Goal: Information Seeking & Learning: Learn about a topic

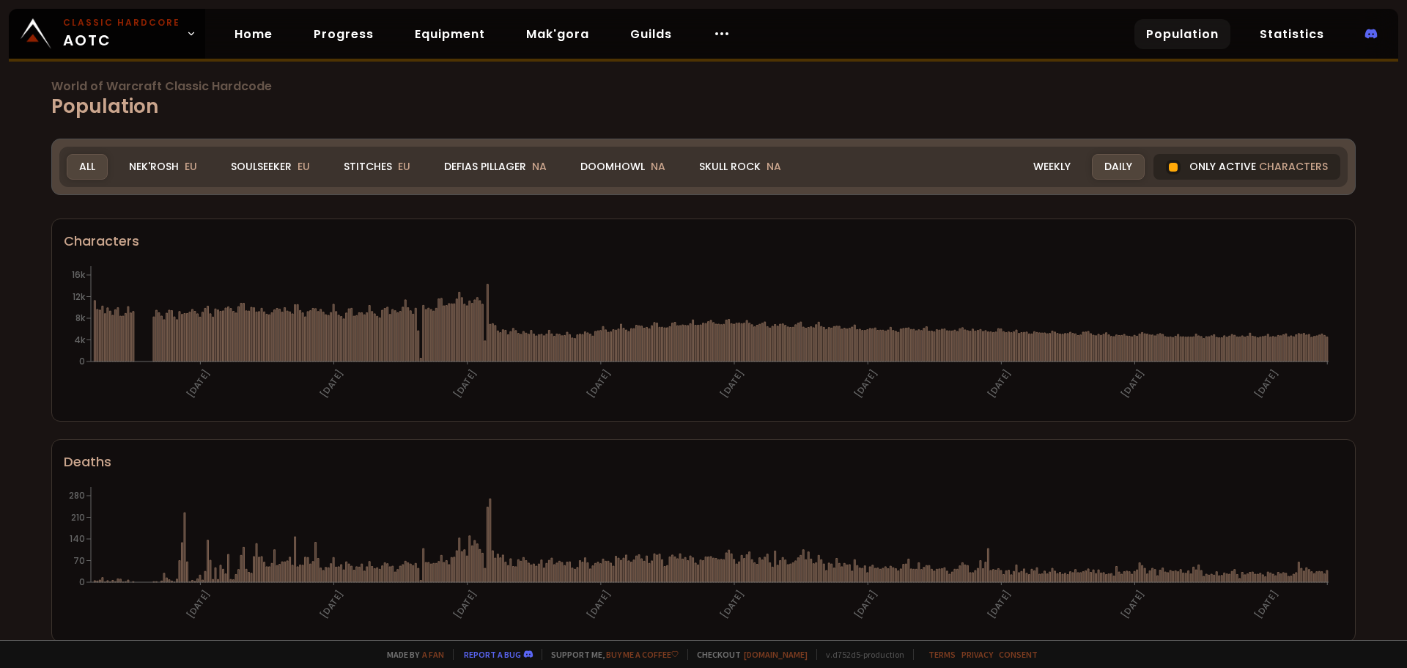
click at [1187, 170] on div "Only active characters" at bounding box center [1247, 167] width 187 height 26
click at [1132, 167] on div "Daily" at bounding box center [1118, 167] width 53 height 26
click at [1122, 169] on div "Daily" at bounding box center [1118, 167] width 53 height 26
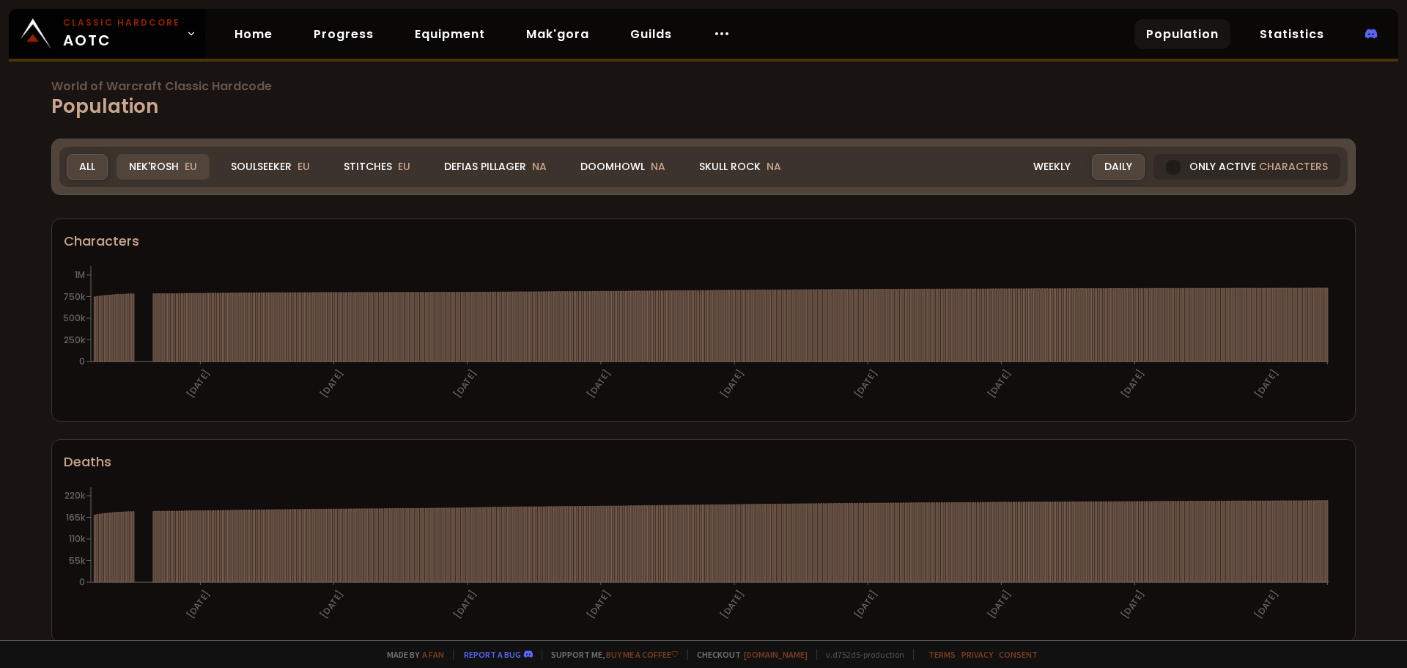
click at [164, 173] on div "Nek'Rosh EU" at bounding box center [163, 167] width 93 height 26
click at [350, 121] on div "World of Warcraft Classic Hardcode Population Realm Nek'Rosh All Nek'Rosh EU So…" at bounding box center [703, 320] width 1407 height 640
click at [274, 165] on div "Soulseeker EU" at bounding box center [270, 167] width 104 height 26
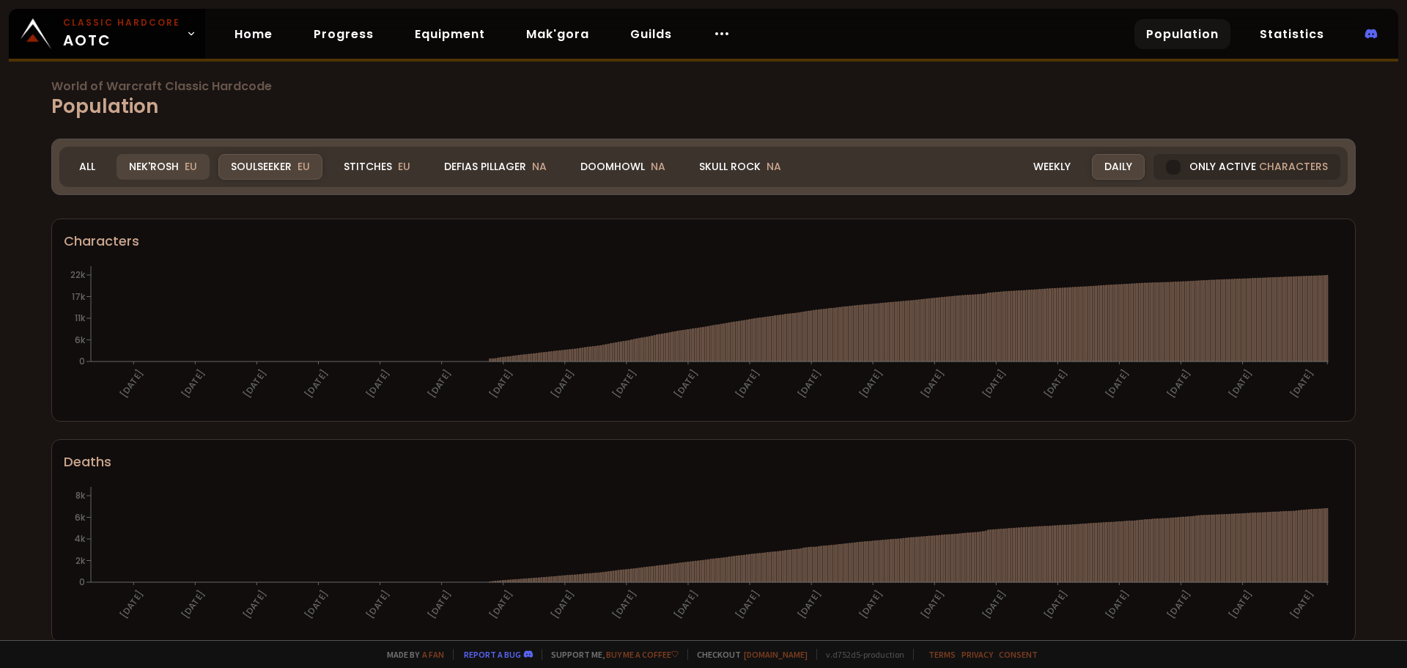
click at [145, 175] on div "Nek'Rosh EU" at bounding box center [163, 167] width 93 height 26
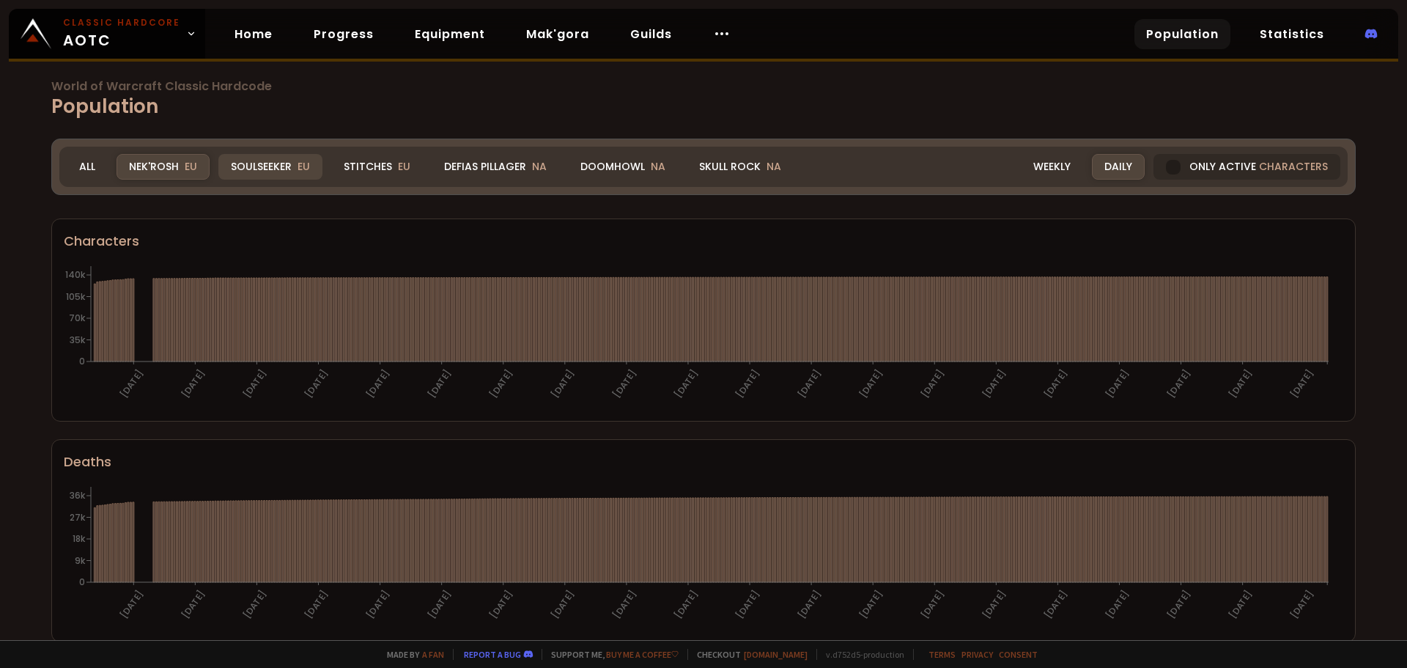
click at [295, 166] on div "Soulseeker EU" at bounding box center [270, 167] width 104 height 26
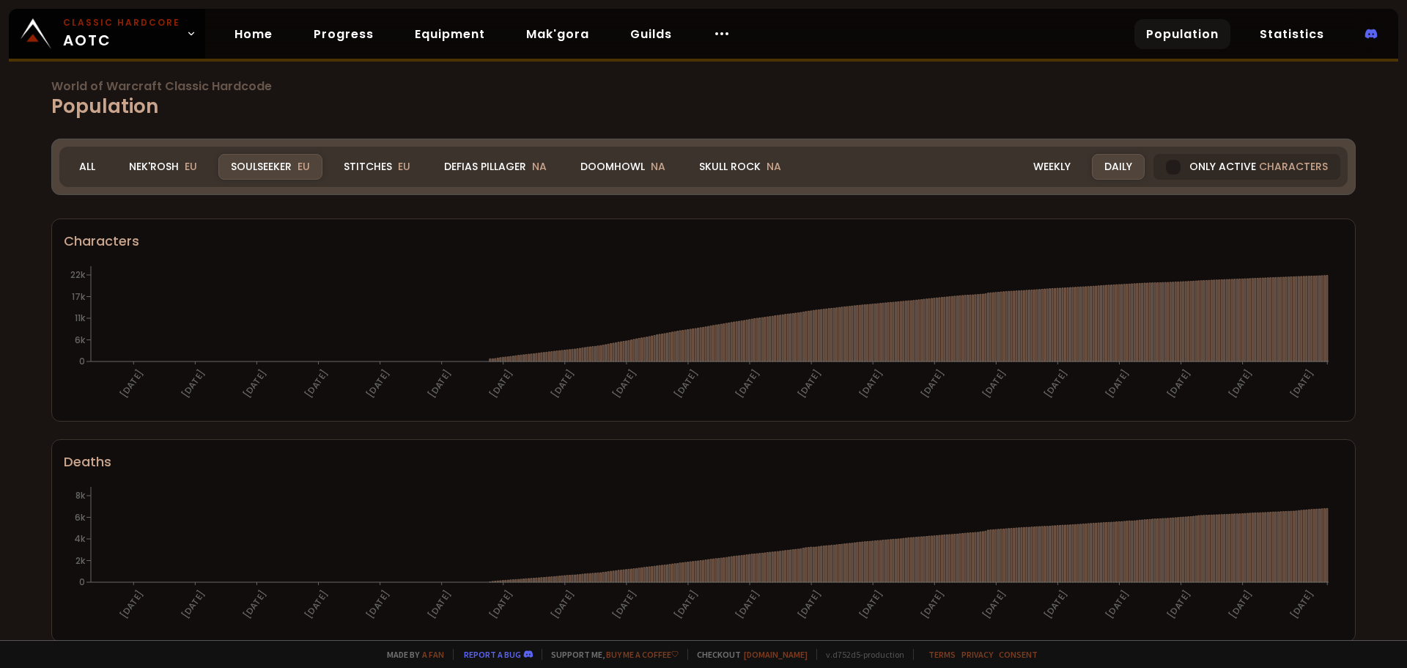
click at [381, 163] on div "Stitches EU" at bounding box center [377, 167] width 92 height 26
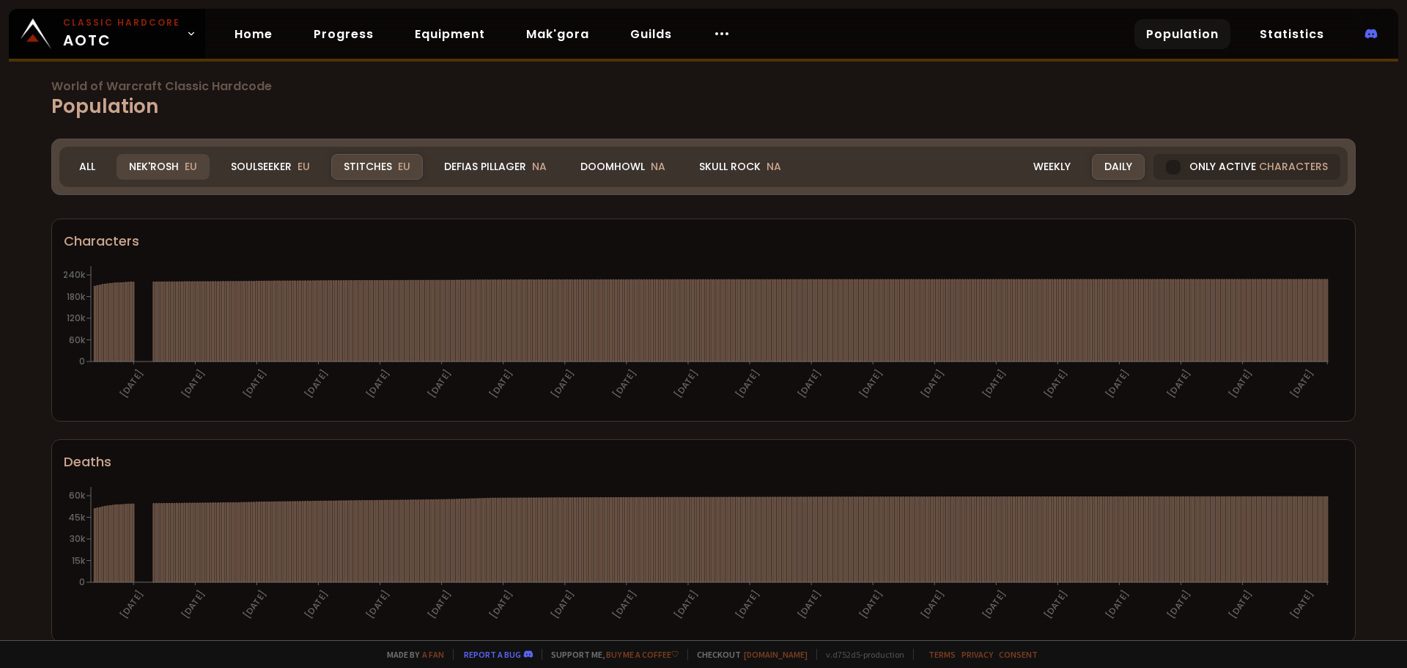
click at [187, 169] on span "EU" at bounding box center [191, 166] width 12 height 15
